Goal: Task Accomplishment & Management: Use online tool/utility

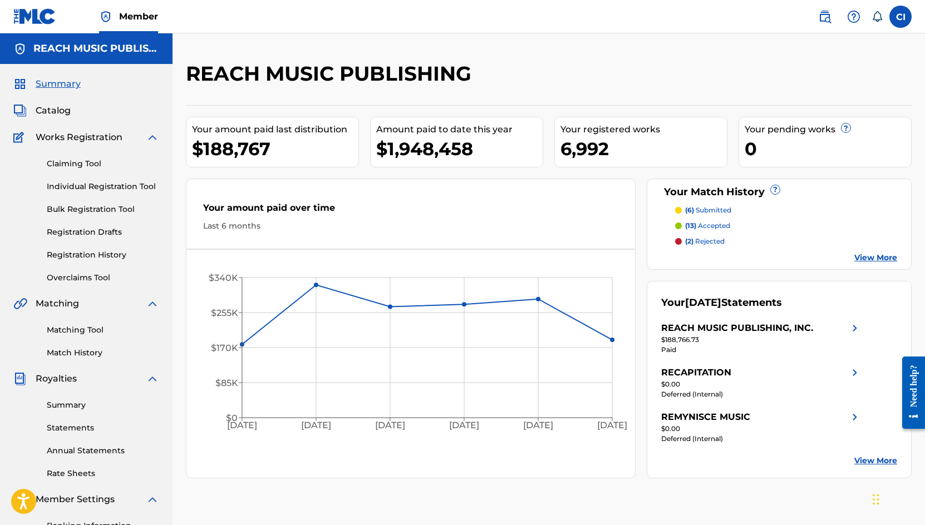
click at [52, 111] on span "Catalog" at bounding box center [53, 110] width 35 height 13
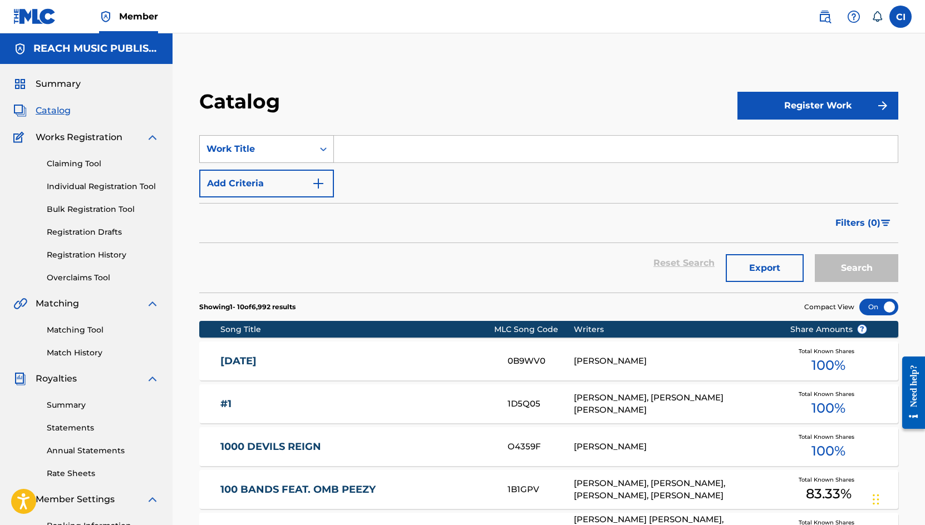
click at [314, 144] on div "Search Form" at bounding box center [323, 149] width 20 height 20
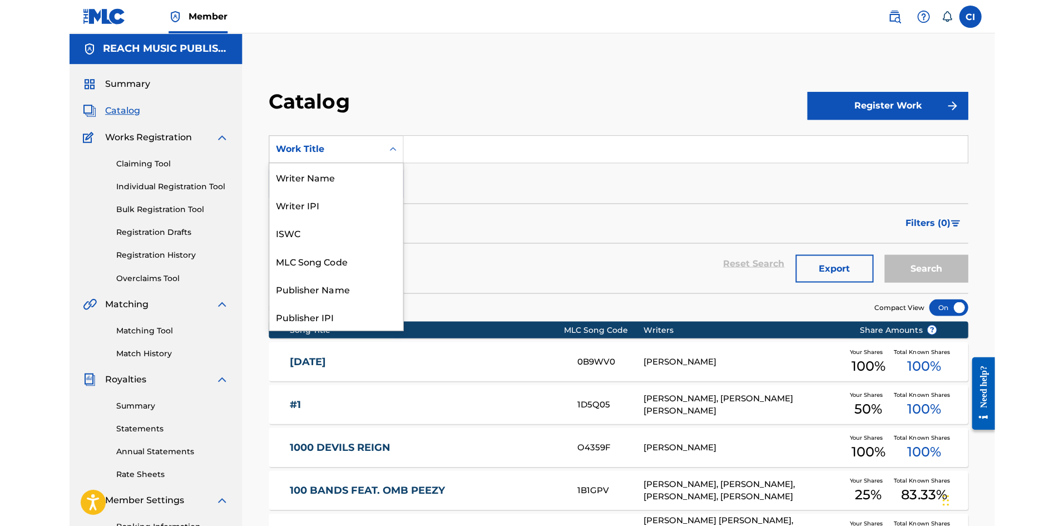
scroll to position [167, 0]
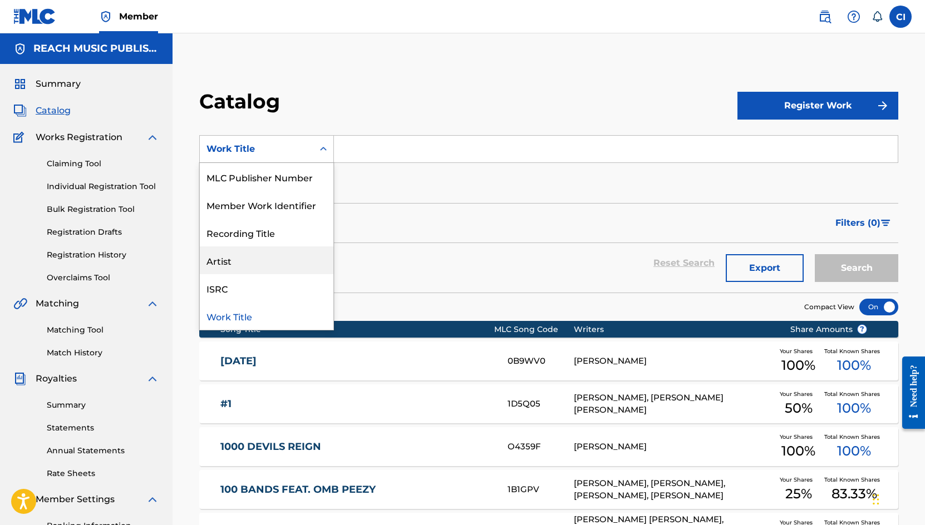
drag, startPoint x: 281, startPoint y: 246, endPoint x: 279, endPoint y: 256, distance: 10.7
click at [279, 256] on div "Writer Name Writer IPI ISWC MLC Song Code Publisher Name Publisher IPI MLC Publ…" at bounding box center [267, 246] width 134 height 167
click at [279, 256] on div "Artist" at bounding box center [267, 260] width 134 height 28
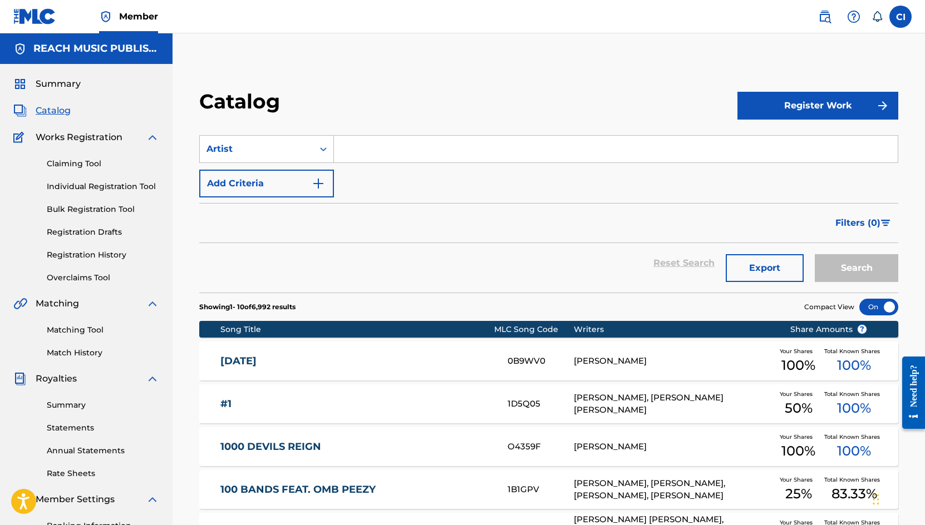
drag, startPoint x: 365, startPoint y: 161, endPoint x: 376, endPoint y: 155, distance: 12.2
click at [365, 161] on input "Search Form" at bounding box center [616, 149] width 564 height 27
type input "port velvet"
click at [814, 254] on button "Search" at bounding box center [855, 268] width 83 height 28
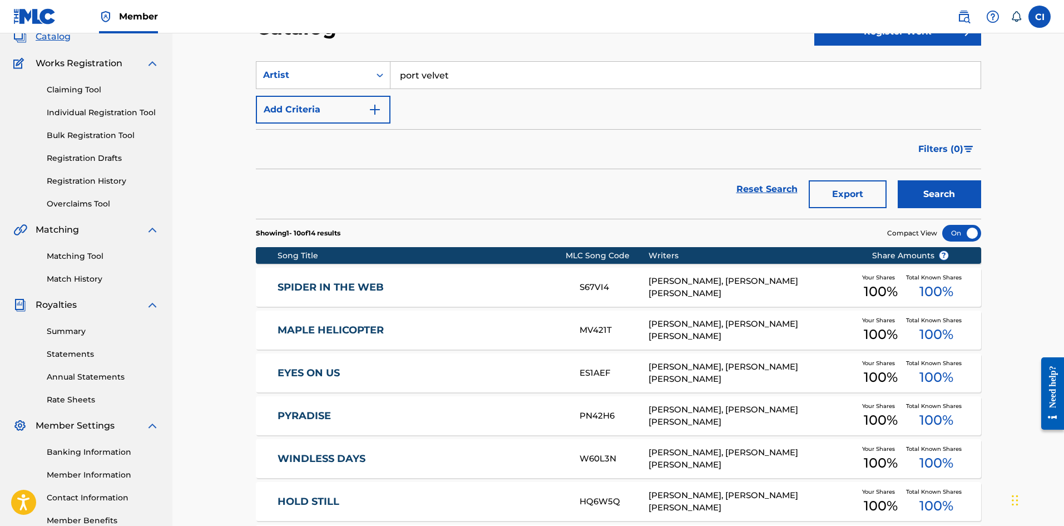
scroll to position [297, 0]
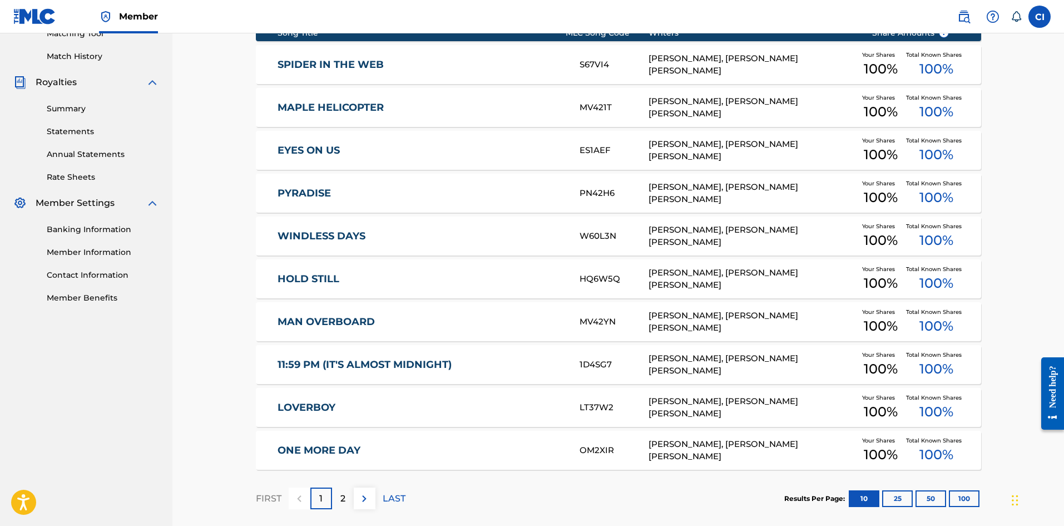
click at [898, 490] on button "25" at bounding box center [897, 498] width 31 height 17
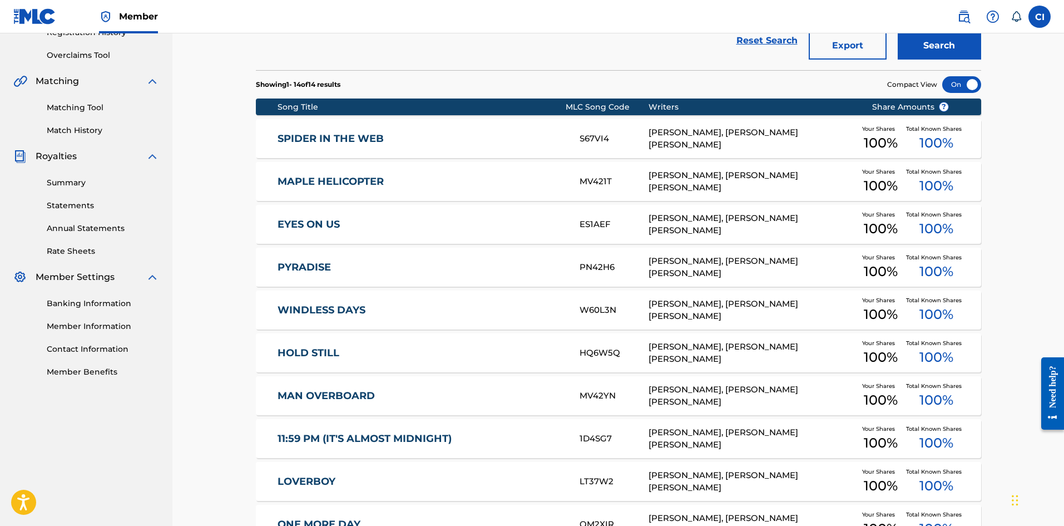
scroll to position [371, 0]
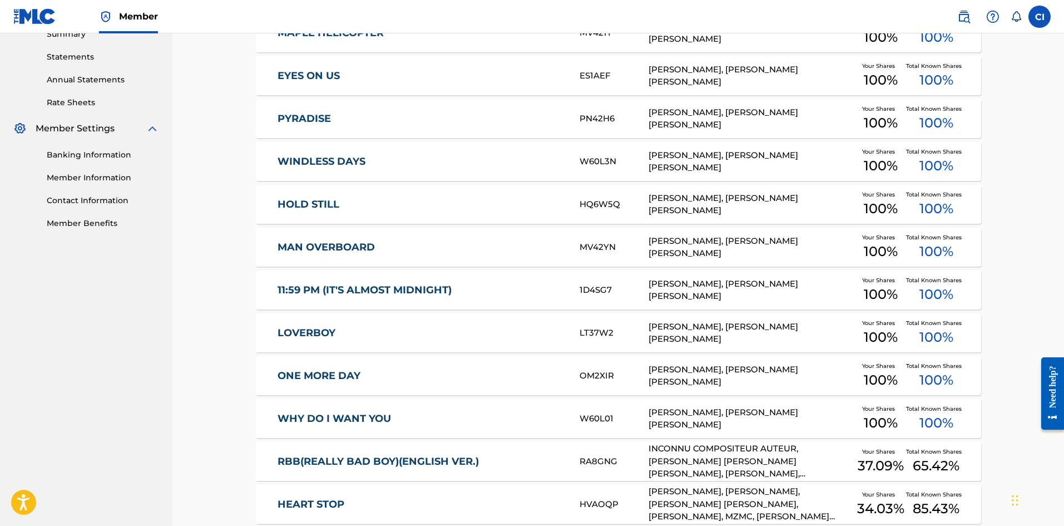
click at [393, 336] on link "LOVERBOY" at bounding box center [421, 333] width 287 height 13
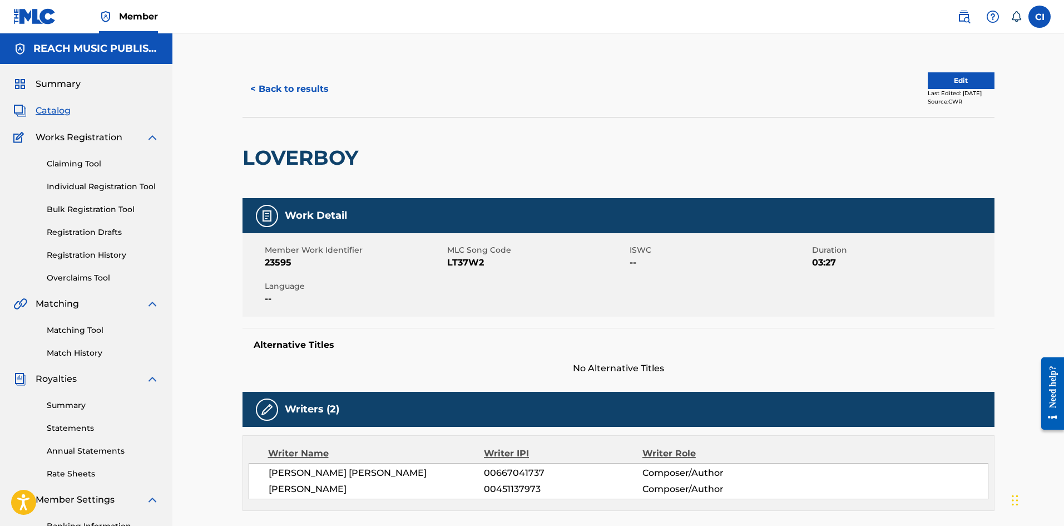
click at [924, 82] on button "Edit" at bounding box center [961, 80] width 67 height 17
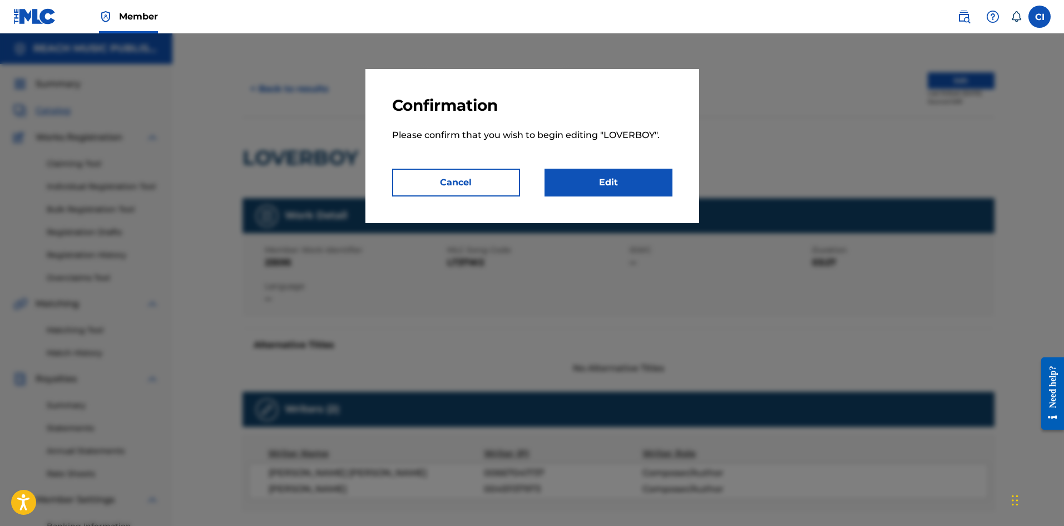
click at [590, 185] on link "Edit" at bounding box center [609, 183] width 128 height 28
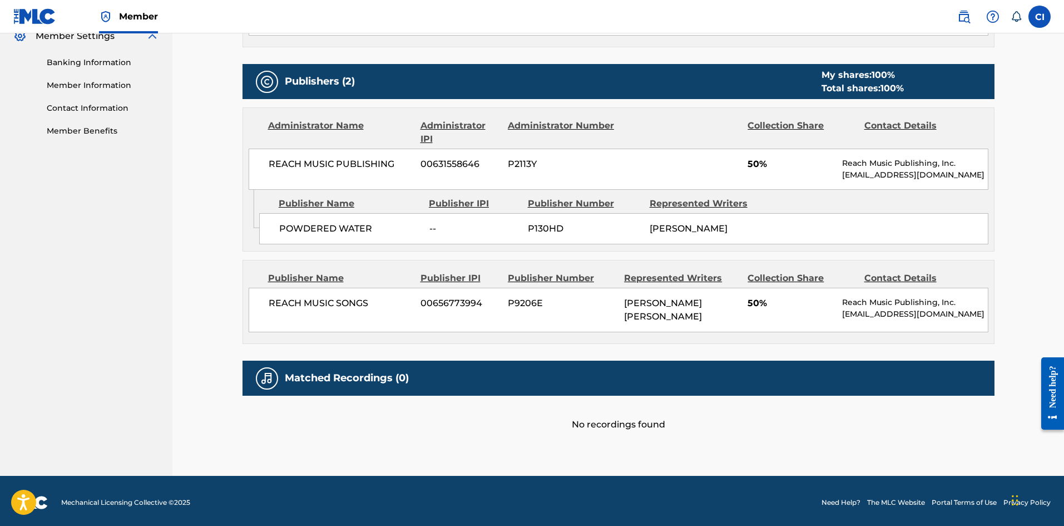
scroll to position [18, 0]
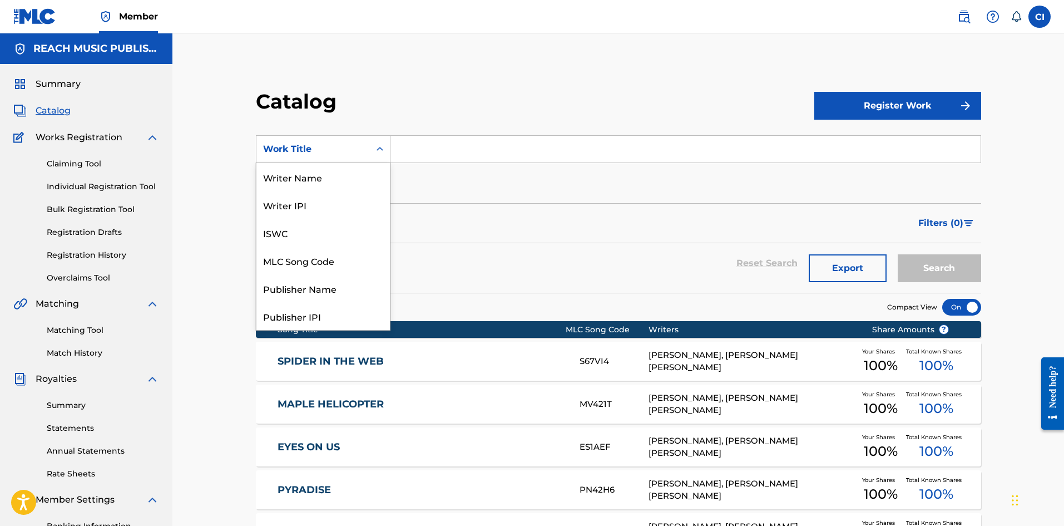
click at [386, 148] on div "Search Form" at bounding box center [380, 149] width 20 height 20
click at [331, 259] on div "Artist" at bounding box center [323, 260] width 134 height 28
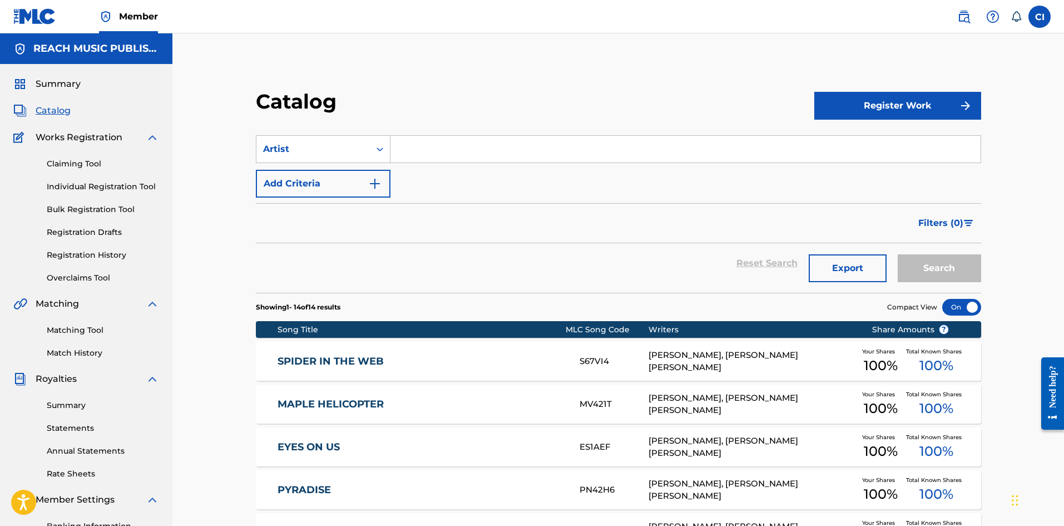
drag, startPoint x: 419, startPoint y: 154, endPoint x: 427, endPoint y: 145, distance: 12.2
click at [419, 154] on input "Search Form" at bounding box center [686, 149] width 590 height 27
type input "PORT VELVET"
click at [898, 254] on button "Search" at bounding box center [939, 268] width 83 height 28
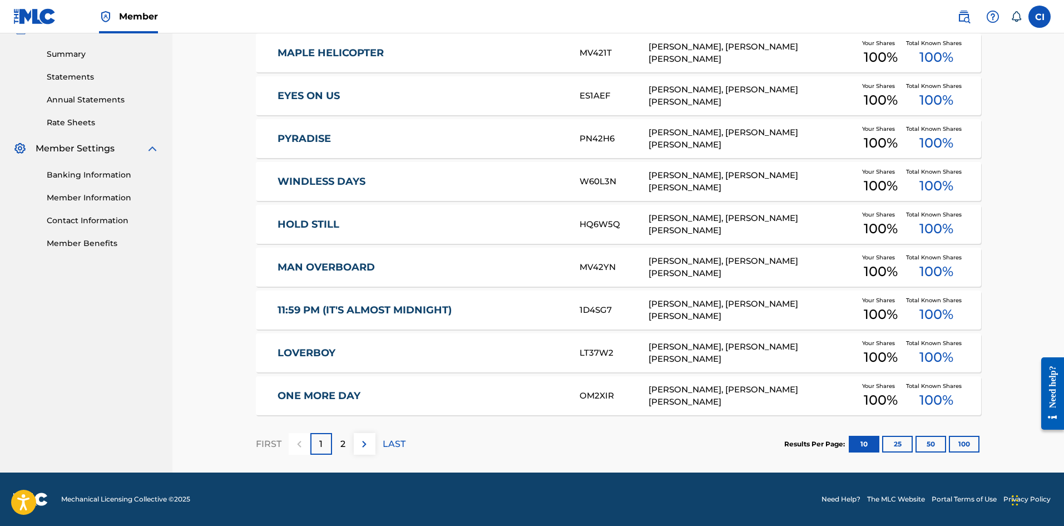
click at [359, 446] on img at bounding box center [364, 443] width 13 height 13
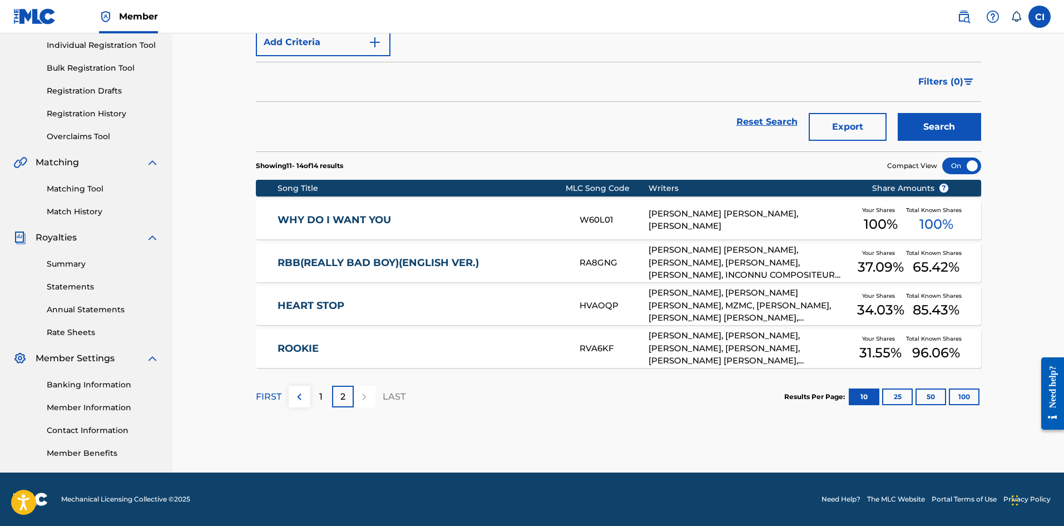
click at [318, 401] on div "1" at bounding box center [321, 397] width 22 height 22
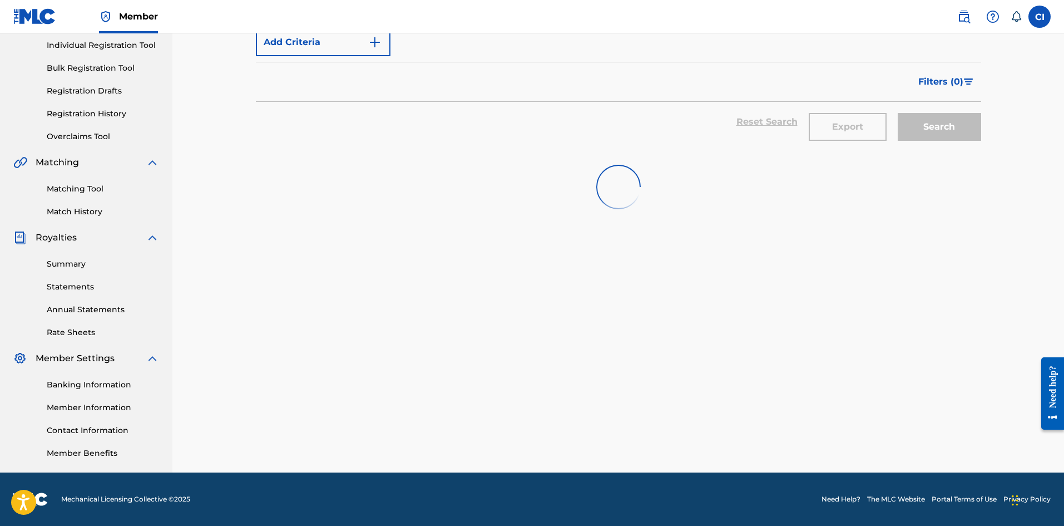
scroll to position [351, 0]
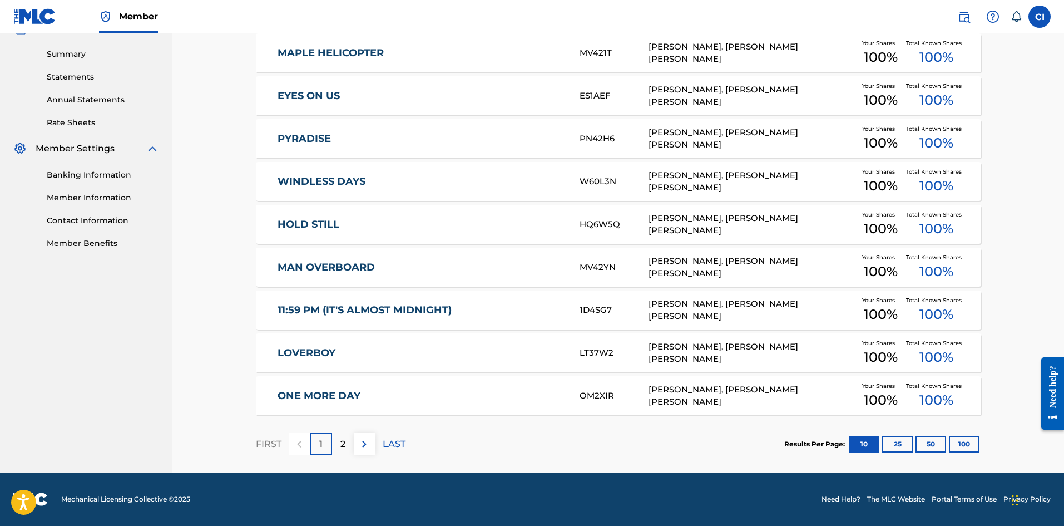
click at [339, 440] on div "2" at bounding box center [343, 444] width 22 height 22
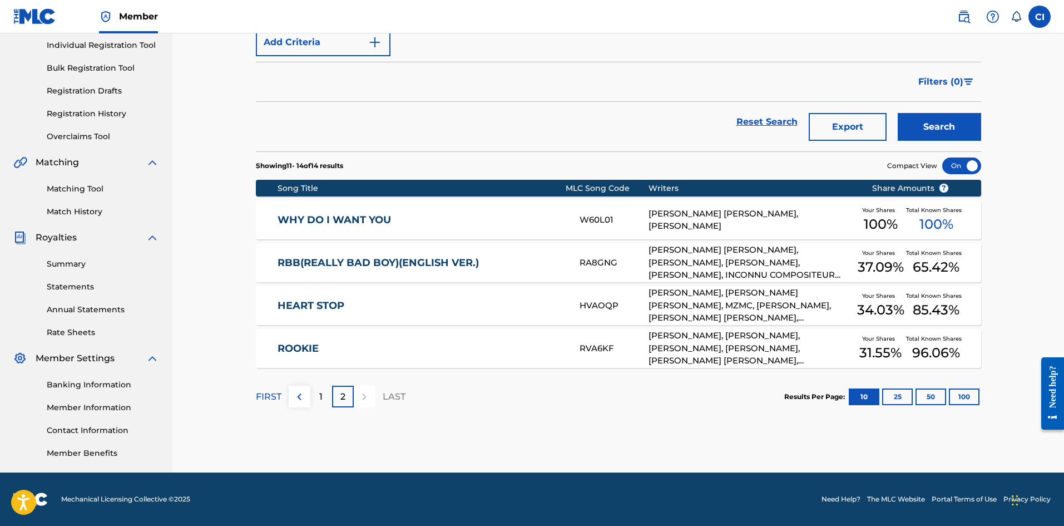
click at [337, 232] on div "WHY DO I WANT YOU W60L01 ASHLEY PATRICIA KING, BRENT KNOPF Your Shares 100 % To…" at bounding box center [618, 219] width 725 height 39
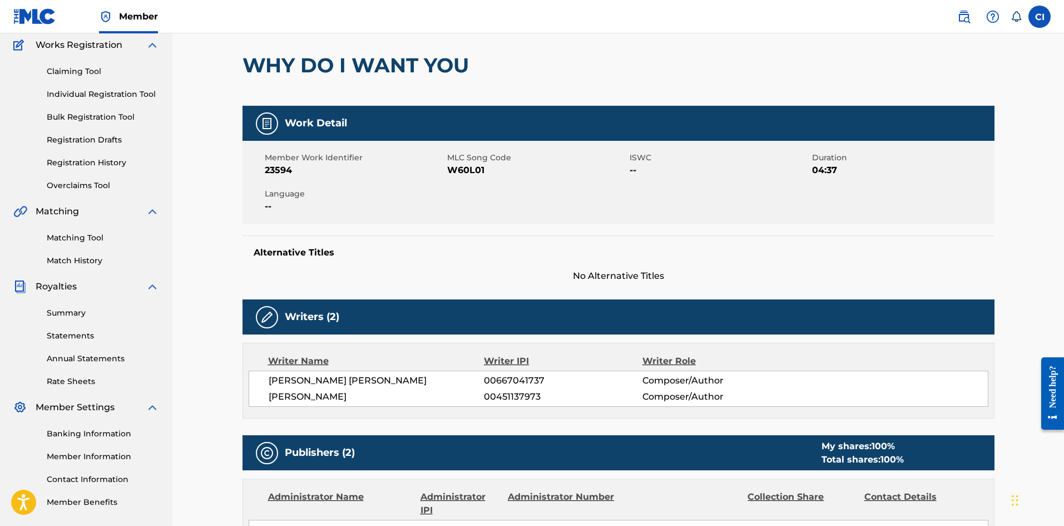
scroll to position [18, 0]
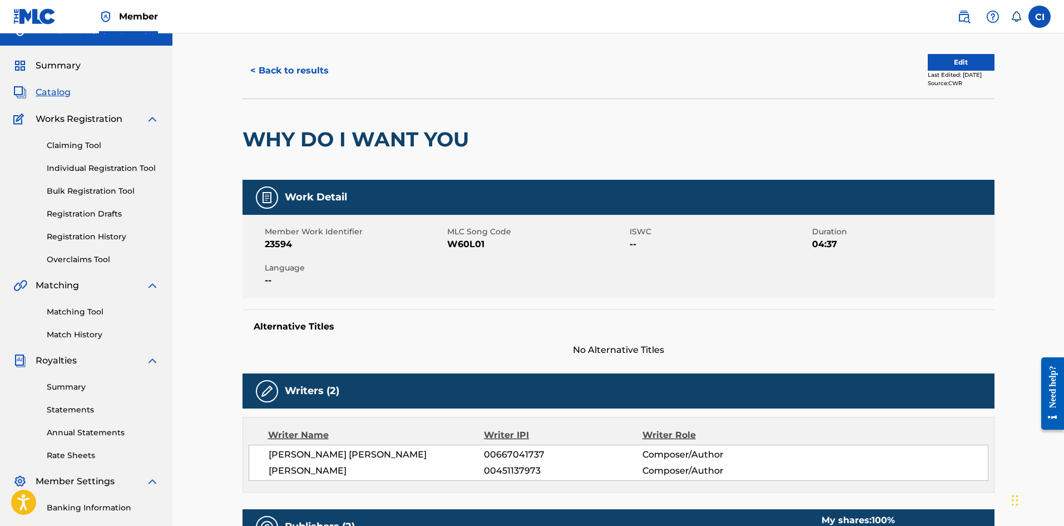
click at [81, 319] on div "Matching Tool Match History" at bounding box center [86, 316] width 146 height 48
click at [80, 314] on link "Matching Tool" at bounding box center [103, 312] width 112 height 12
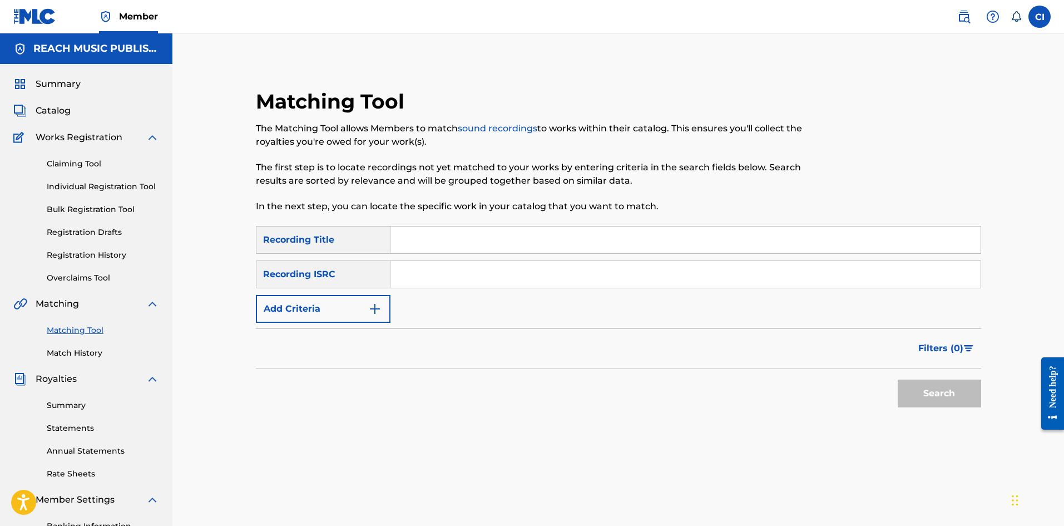
click at [434, 245] on input "Search Form" at bounding box center [686, 239] width 590 height 27
click at [433, 244] on input "Search Form" at bounding box center [686, 239] width 590 height 27
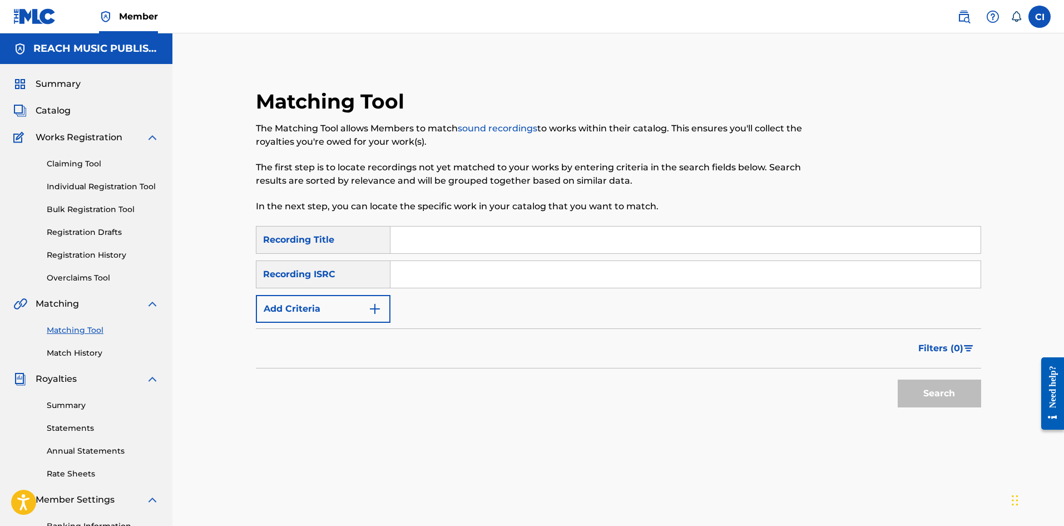
click at [422, 241] on input "Search Form" at bounding box center [686, 239] width 590 height 27
type input "why do i want you"
click at [346, 274] on div "Recording ISRC" at bounding box center [323, 274] width 135 height 28
click at [364, 307] on button "Add Criteria" at bounding box center [323, 309] width 135 height 28
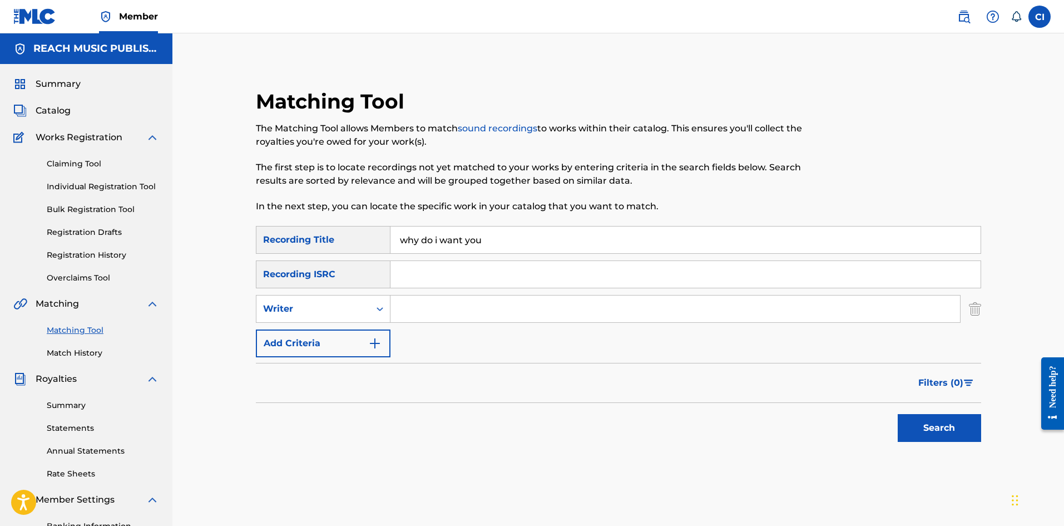
click at [424, 300] on input "Search Form" at bounding box center [676, 308] width 570 height 27
click at [342, 309] on div "Writer" at bounding box center [313, 308] width 100 height 13
click at [371, 338] on div "Recording Artist" at bounding box center [323, 337] width 134 height 28
click at [480, 320] on input "Search Form" at bounding box center [676, 308] width 570 height 27
type input "port velvet"
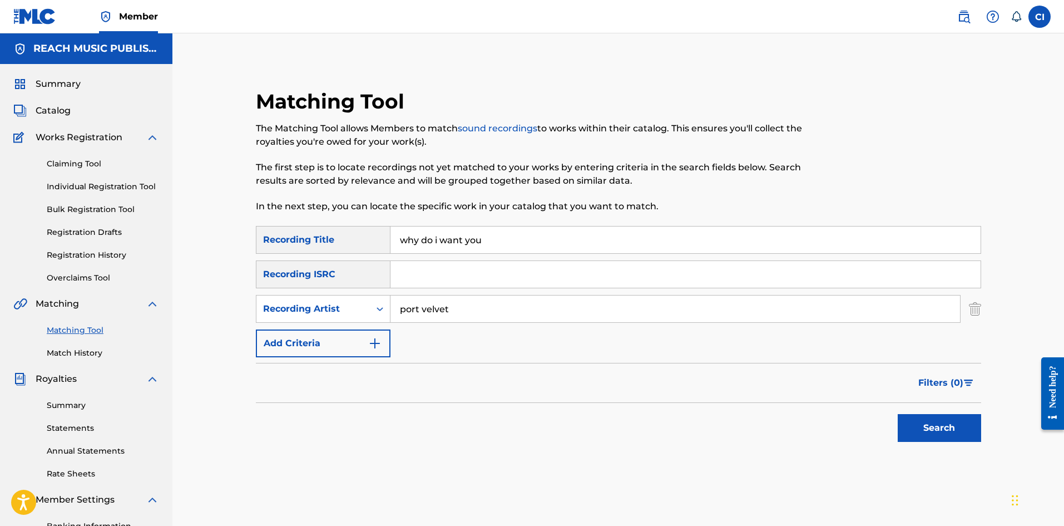
click at [898, 414] on button "Search" at bounding box center [939, 428] width 83 height 28
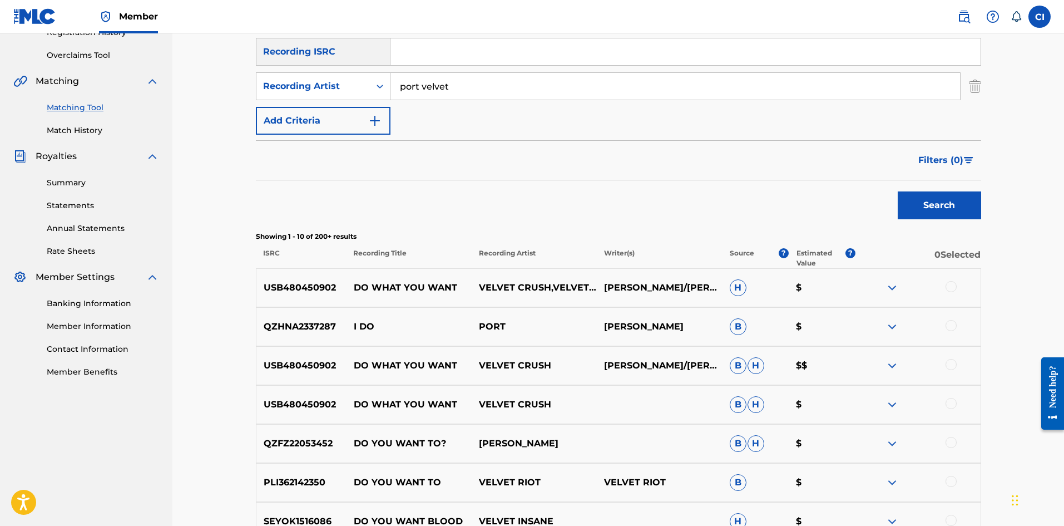
scroll to position [149, 0]
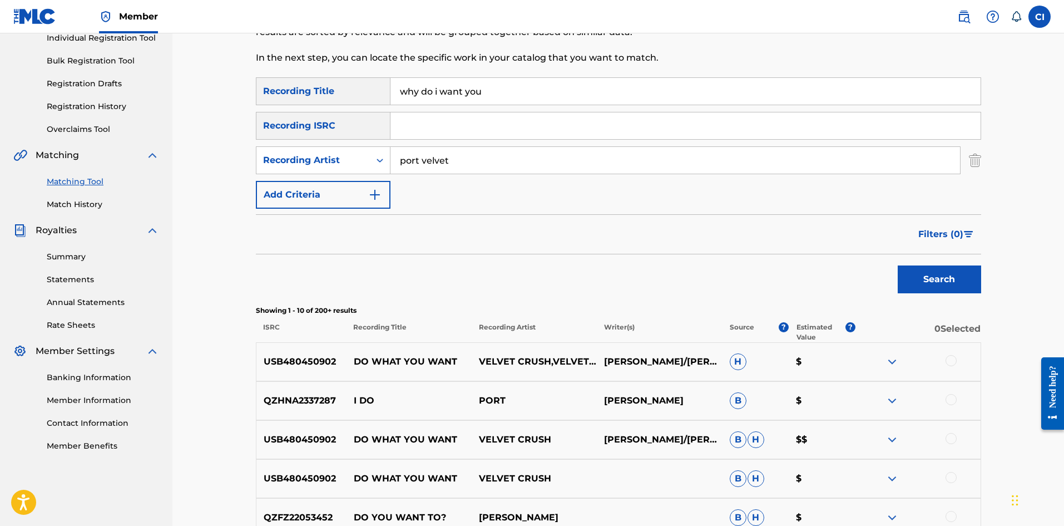
drag, startPoint x: 498, startPoint y: 94, endPoint x: 367, endPoint y: 73, distance: 133.0
click at [367, 73] on div "Matching Tool The Matching Tool allows Members to match sound recordings to wor…" at bounding box center [618, 377] width 725 height 875
click at [924, 269] on button "Search" at bounding box center [939, 279] width 83 height 28
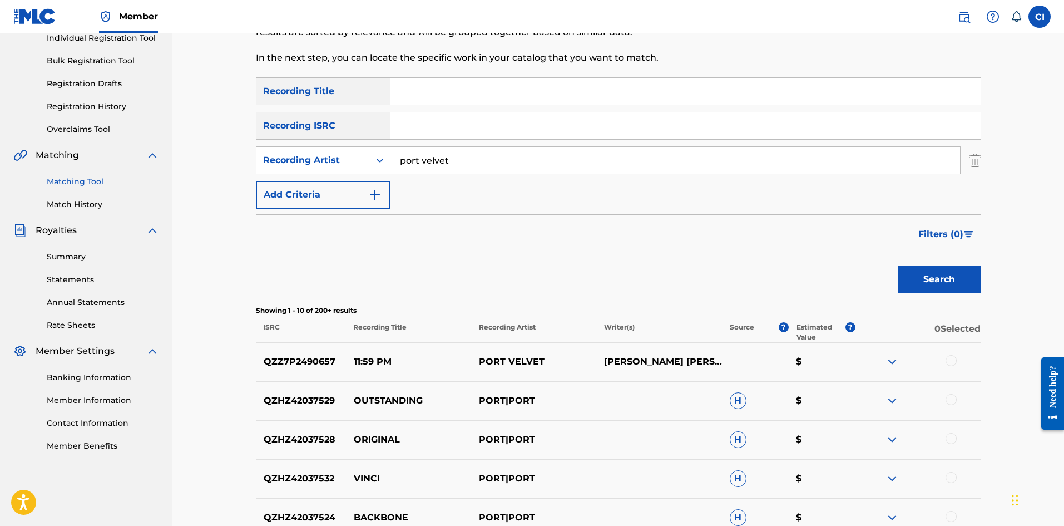
click at [924, 359] on div at bounding box center [951, 360] width 11 height 11
click at [924, 359] on img at bounding box center [951, 360] width 11 height 11
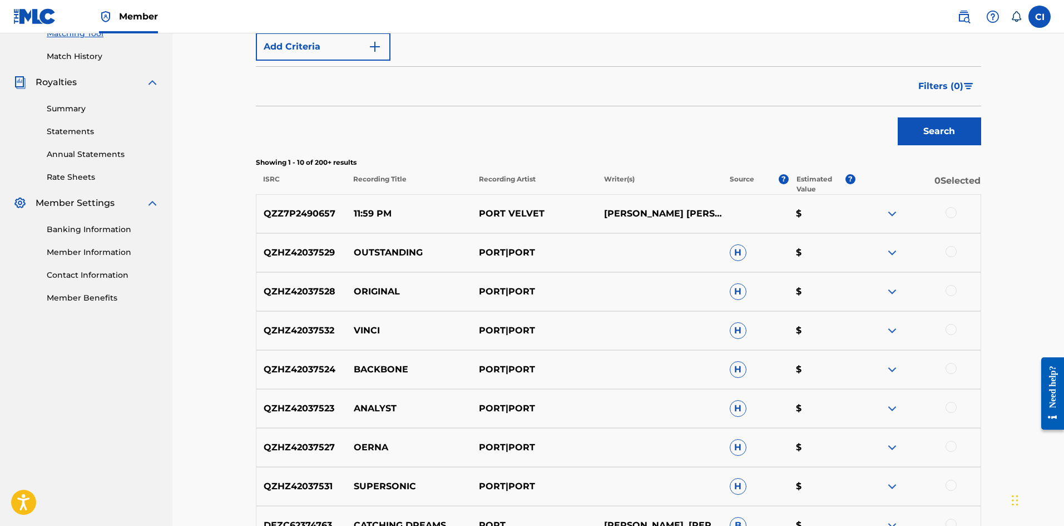
scroll to position [491, 0]
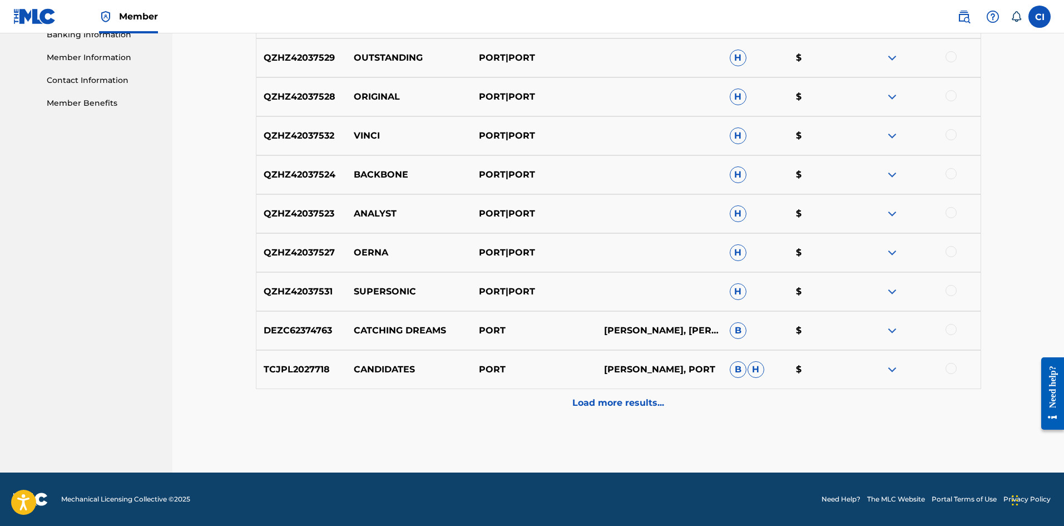
click at [648, 396] on p "Load more results..." at bounding box center [618, 402] width 92 height 13
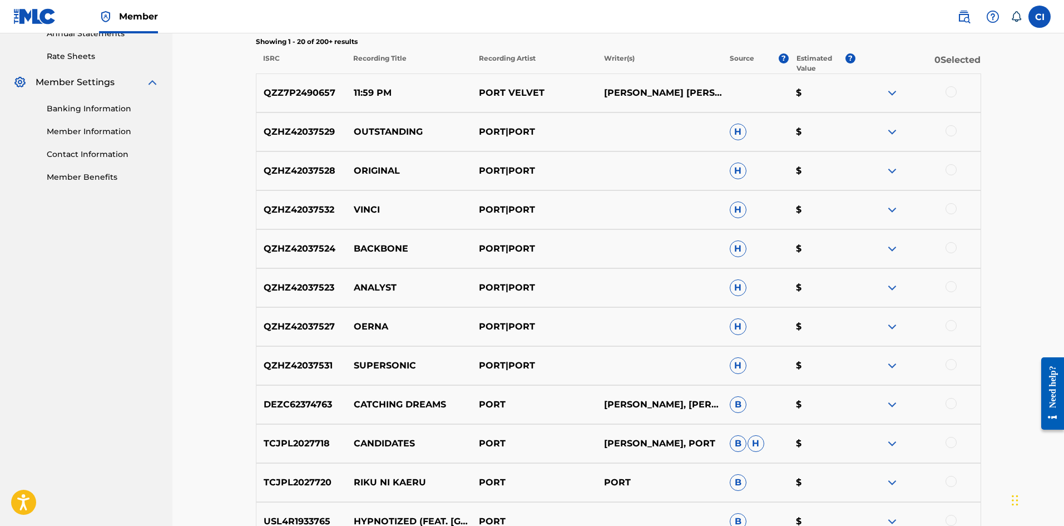
scroll to position [195, 0]
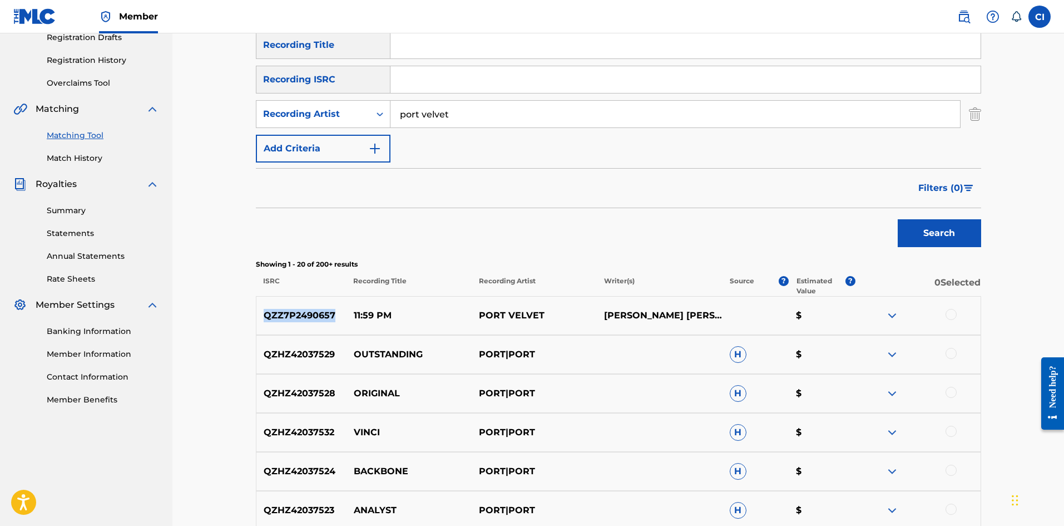
drag, startPoint x: 336, startPoint y: 319, endPoint x: 260, endPoint y: 325, distance: 75.9
click at [260, 325] on div "QZZ7P2490657 11:59 PM PORT VELVET ASHLEY PATRICIA KING, BRENT ANDREW KNOPF $" at bounding box center [618, 315] width 725 height 39
click at [463, 247] on div "Search" at bounding box center [618, 230] width 725 height 45
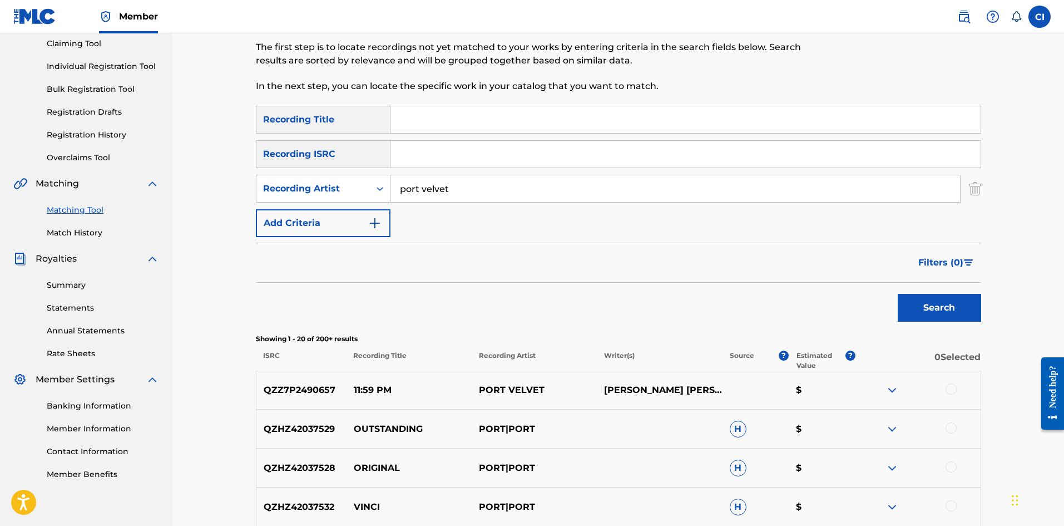
drag, startPoint x: 485, startPoint y: 187, endPoint x: 323, endPoint y: 220, distance: 165.6
click at [323, 220] on div "SearchWithCriteria560e6425-9f2b-457a-a11e-f3b268267294 Recording Title SearchWi…" at bounding box center [618, 171] width 725 height 131
click at [924, 387] on div at bounding box center [951, 388] width 11 height 11
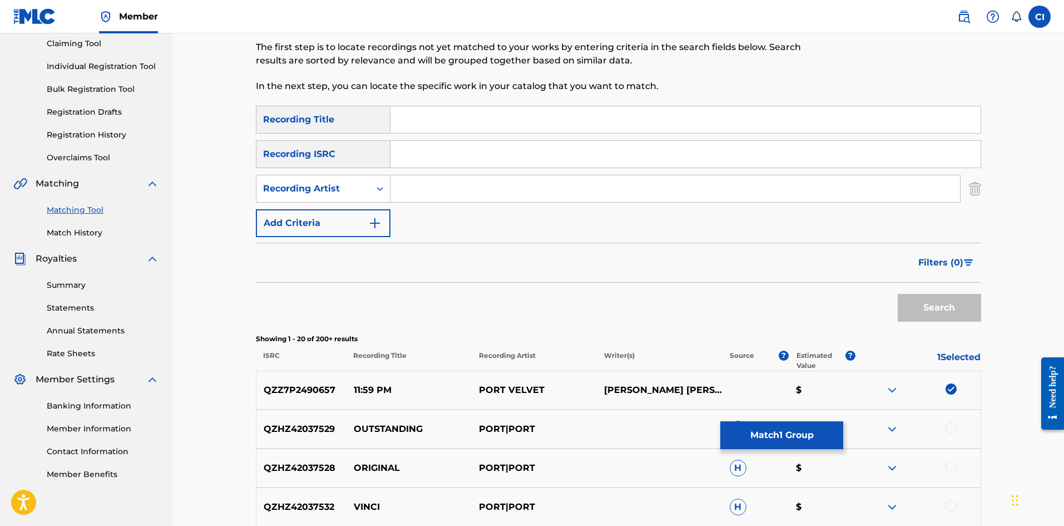
click at [924, 389] on img at bounding box center [951, 388] width 11 height 11
drag, startPoint x: 399, startPoint y: 143, endPoint x: 410, endPoint y: 145, distance: 10.8
click at [399, 143] on input "Search Form" at bounding box center [686, 154] width 590 height 27
click at [319, 388] on p "QZZ7P2490657" at bounding box center [301, 389] width 90 height 13
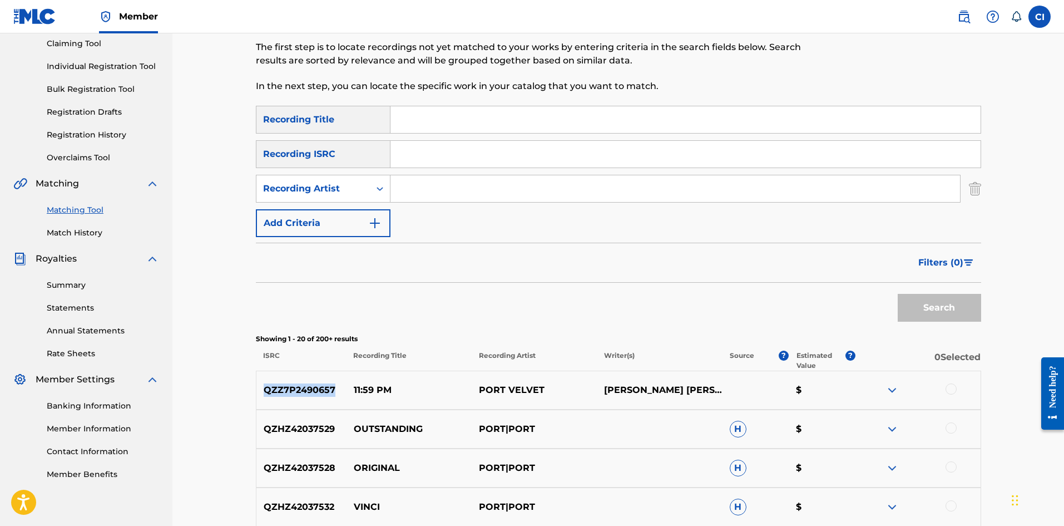
click at [319, 388] on p "QZZ7P2490657" at bounding box center [301, 389] width 90 height 13
copy p "QZZ7P2490657"
click at [498, 160] on input "Search Form" at bounding box center [686, 154] width 590 height 27
paste input "QZZ7P2490657"
click at [910, 296] on button "Search" at bounding box center [939, 308] width 83 height 28
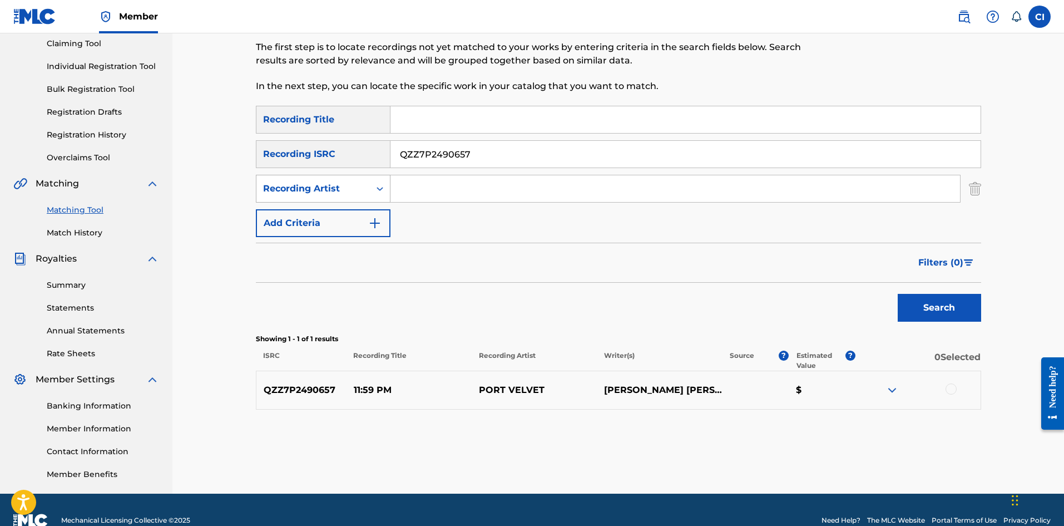
drag, startPoint x: 426, startPoint y: 155, endPoint x: 261, endPoint y: 175, distance: 166.0
click at [240, 175] on div "Matching Tool The Matching Tool allows Members to match sound recordings to wor…" at bounding box center [618, 217] width 779 height 552
paste input "MAN OVERBOARD - Port Velvet - QZMEM2554305"
drag, startPoint x: 550, startPoint y: 150, endPoint x: 292, endPoint y: 165, distance: 258.6
click at [292, 165] on div "SearchWithCriteriaf363c6dd-898c-4dca-9884-0e802e962d22 Recording ISRC MAN OVERB…" at bounding box center [618, 154] width 725 height 28
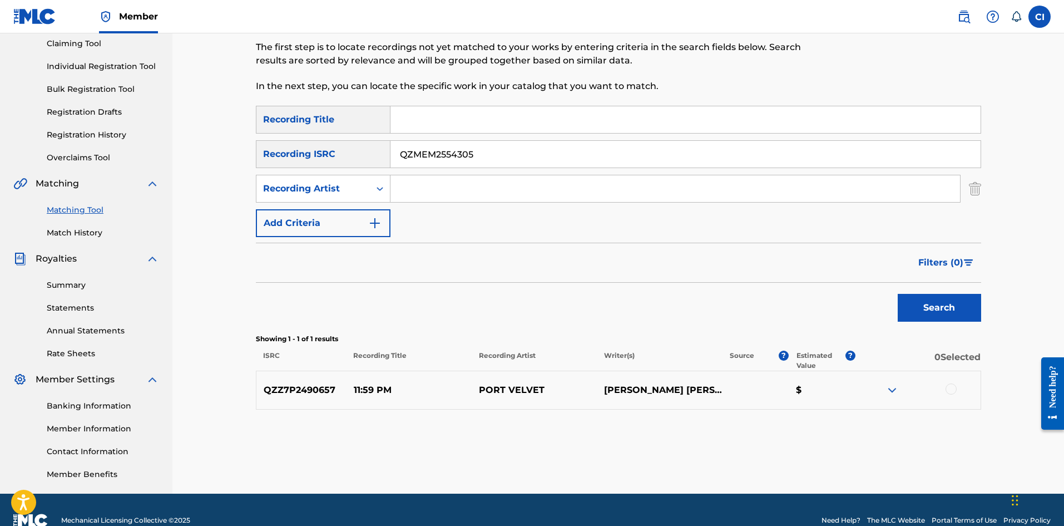
type input "QZMEM2554305"
click at [924, 309] on button "Search" at bounding box center [939, 308] width 83 height 28
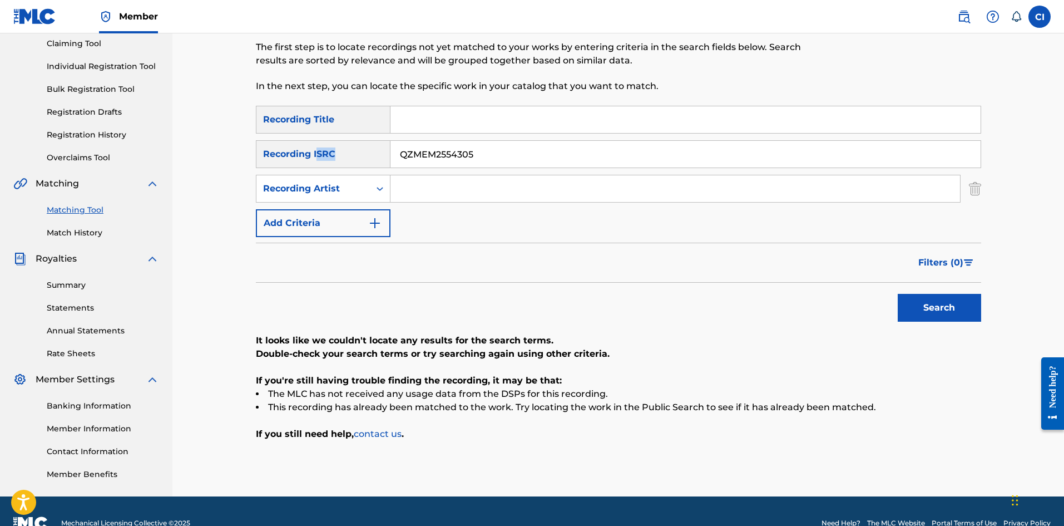
drag, startPoint x: 536, startPoint y: 140, endPoint x: 312, endPoint y: 148, distance: 224.4
click at [317, 149] on div "SearchWithCriteria560e6425-9f2b-457a-a11e-f3b268267294 Recording Title SearchWi…" at bounding box center [618, 171] width 725 height 131
drag, startPoint x: 494, startPoint y: 140, endPoint x: 395, endPoint y: 140, distance: 99.0
click at [458, 140] on div "SearchWithCriteria560e6425-9f2b-457a-a11e-f3b268267294 Recording Title SearchWi…" at bounding box center [618, 171] width 725 height 131
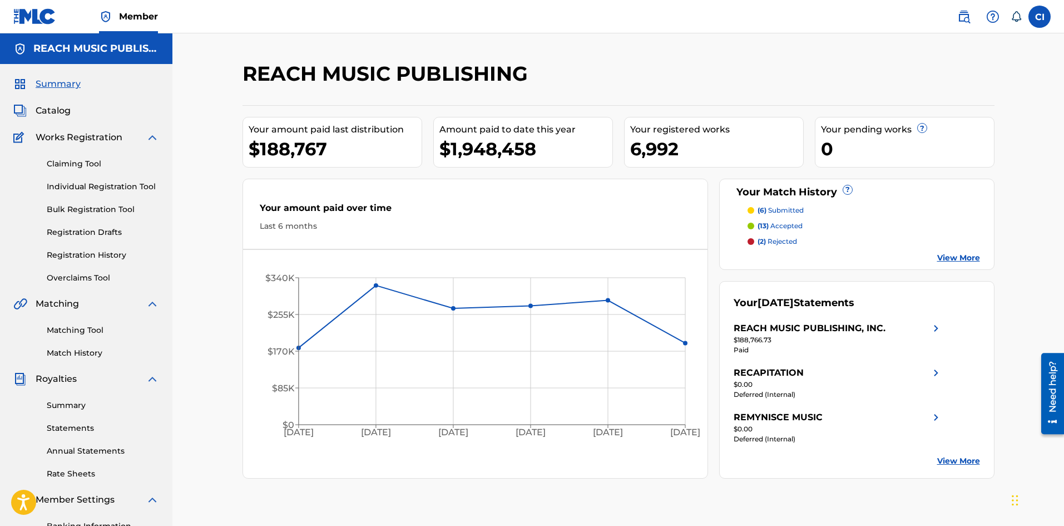
click at [68, 408] on link "Summary" at bounding box center [103, 405] width 112 height 12
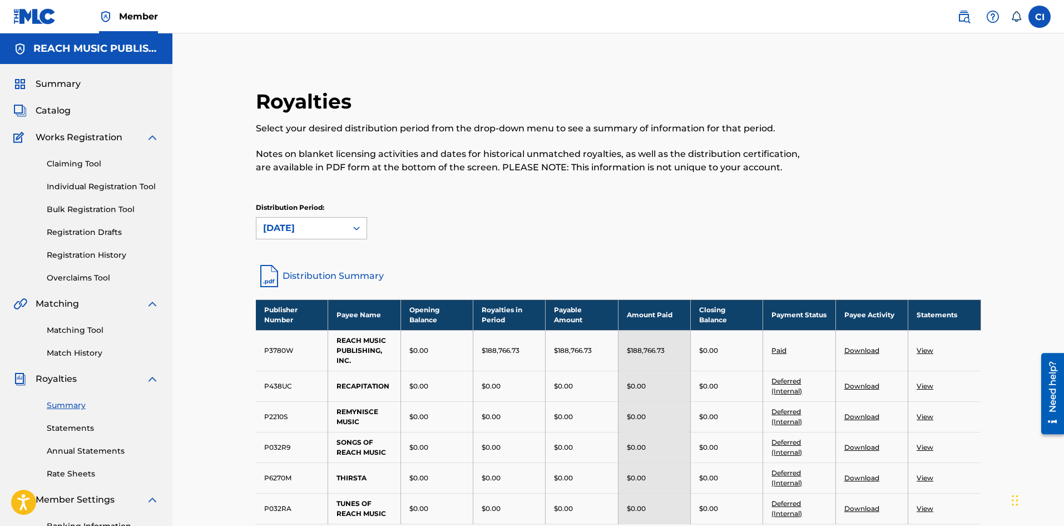
click at [297, 230] on div "August 2025" at bounding box center [301, 227] width 77 height 13
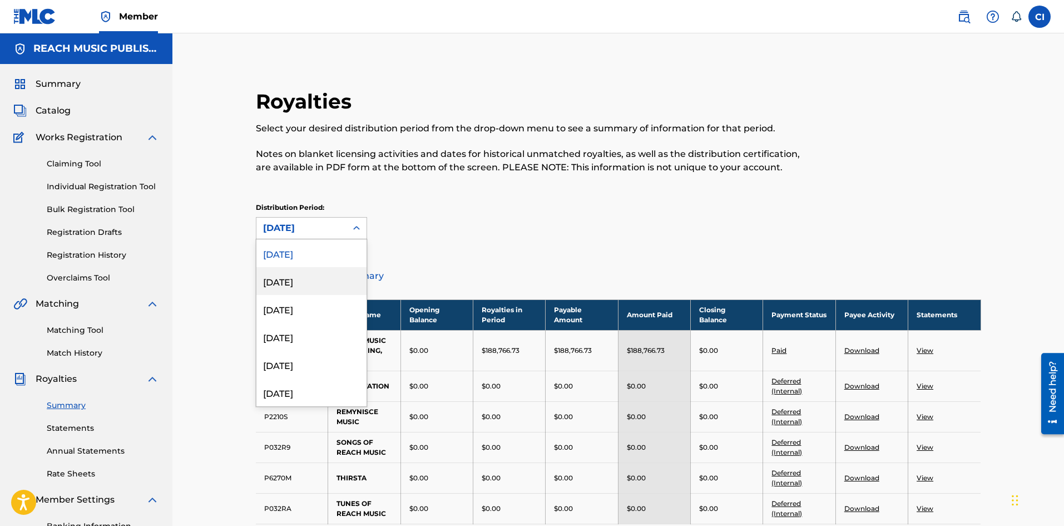
click at [280, 288] on div "July 2025" at bounding box center [311, 281] width 110 height 28
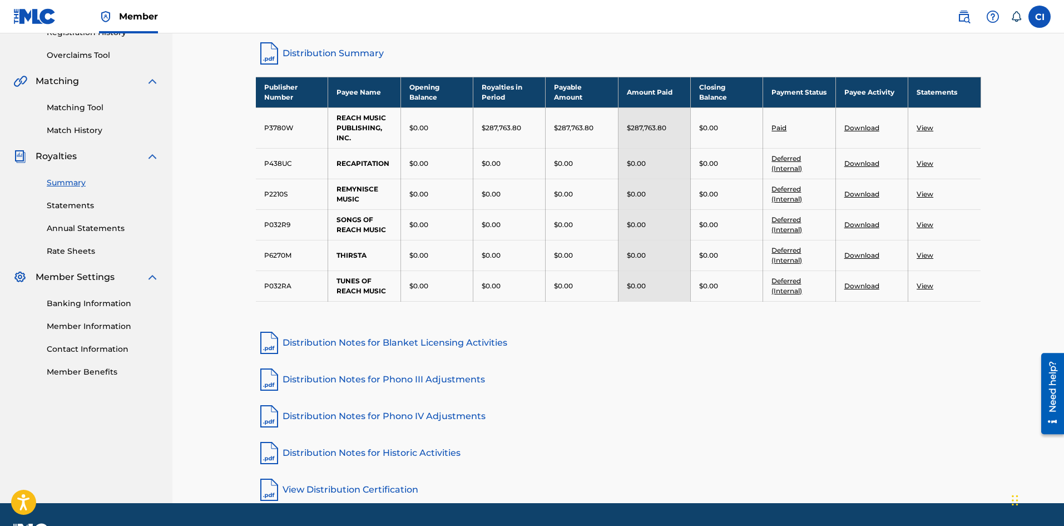
scroll to position [74, 0]
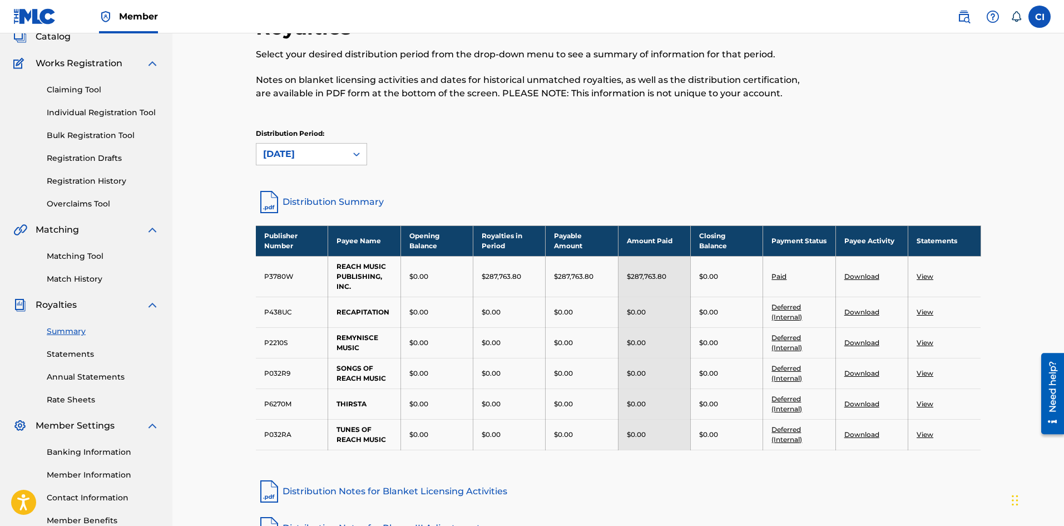
click at [84, 360] on div "Summary Statements Annual Statements Rate Sheets" at bounding box center [86, 359] width 146 height 94
click at [84, 357] on link "Statements" at bounding box center [103, 354] width 112 height 12
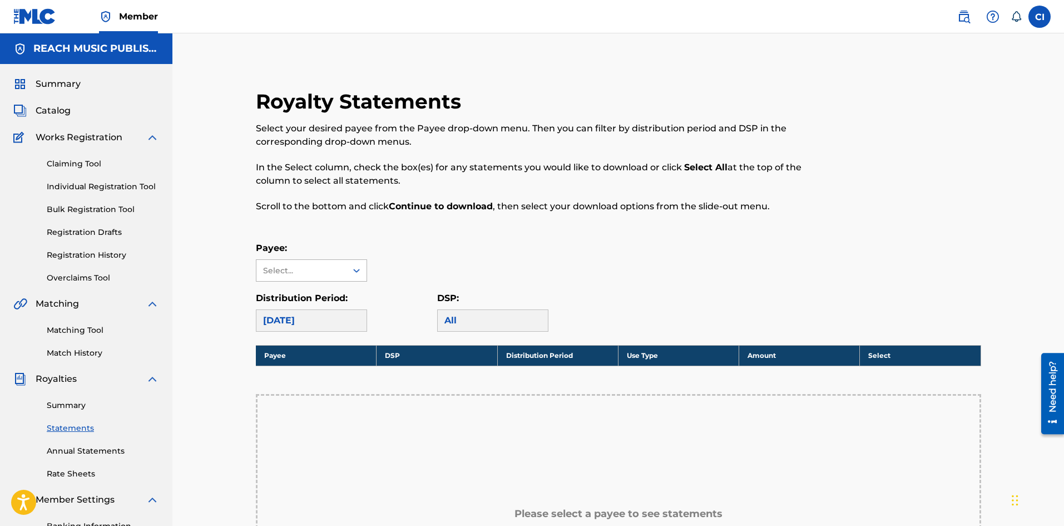
click at [309, 277] on div "Select..." at bounding box center [301, 270] width 90 height 21
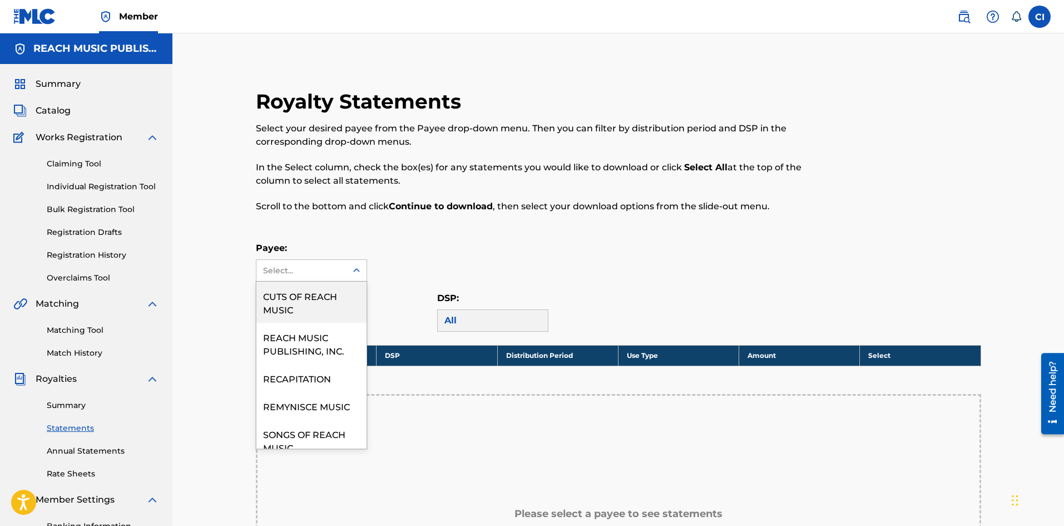
click at [455, 261] on div "Payee: 7 results available. Use Up and Down to choose options, press Enter to s…" at bounding box center [618, 261] width 725 height 40
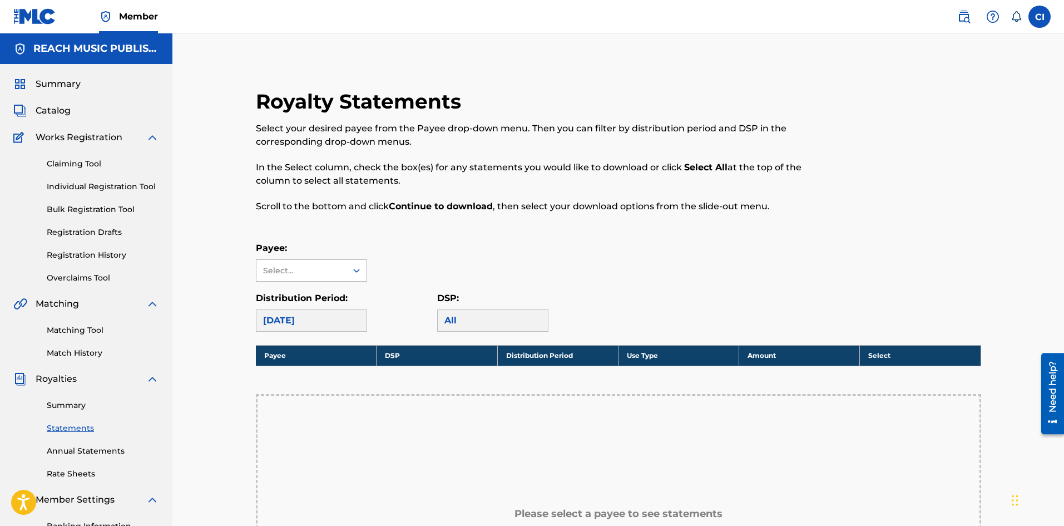
click at [312, 265] on div "Select..." at bounding box center [301, 271] width 76 height 12
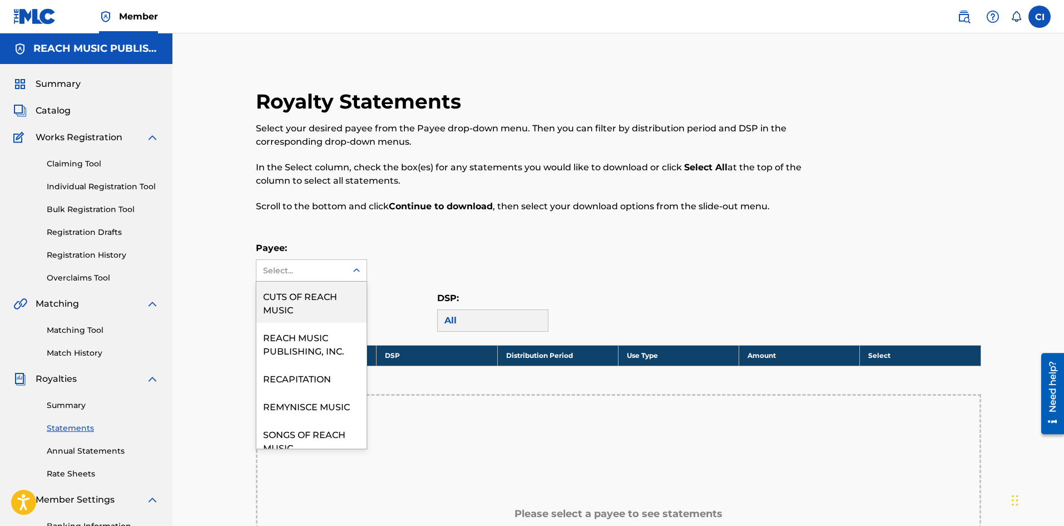
drag, startPoint x: 311, startPoint y: 296, endPoint x: 372, endPoint y: 224, distance: 94.4
click at [372, 224] on div "Royalty Statements Select your desired payee from the Payee drop-down menu. The…" at bounding box center [619, 420] width 752 height 662
click at [372, 224] on div "Royalty Statements Select your desired payee from the Payee drop-down menu. The…" at bounding box center [535, 157] width 559 height 137
